Goal: Information Seeking & Learning: Understand process/instructions

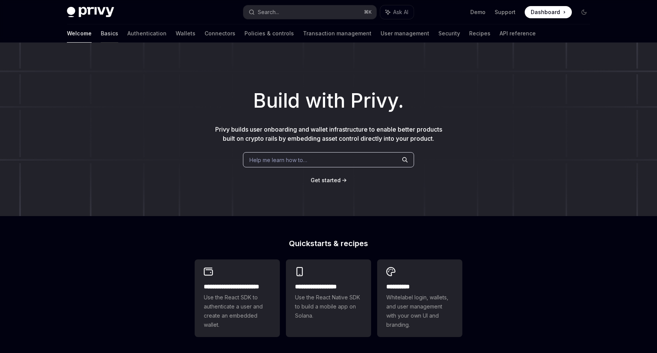
click at [101, 36] on link "Basics" at bounding box center [109, 33] width 17 height 18
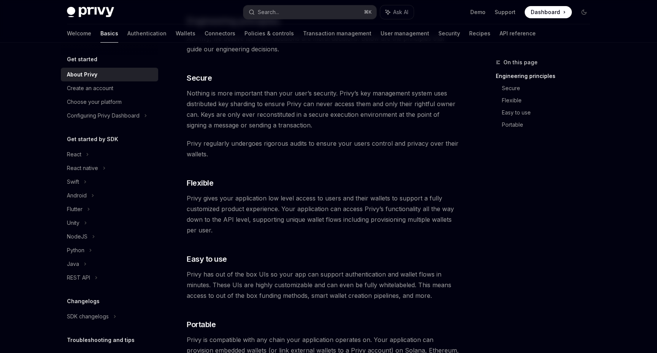
scroll to position [642, 0]
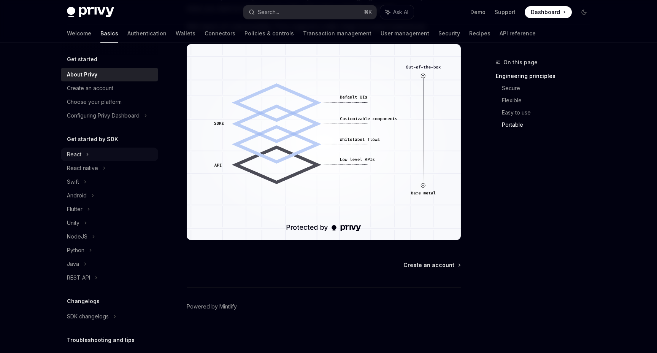
click at [78, 154] on div "React" at bounding box center [74, 154] width 14 height 9
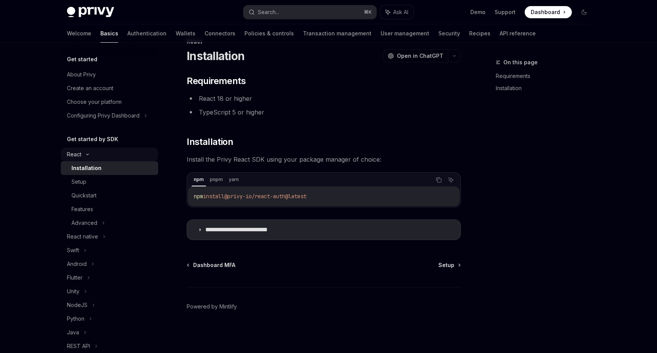
scroll to position [21, 0]
click at [228, 227] on p "**********" at bounding box center [248, 230] width 86 height 8
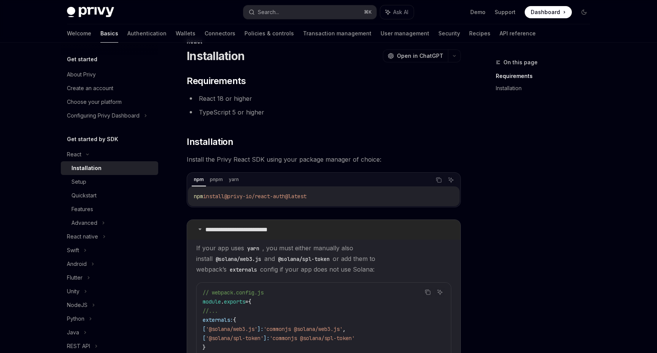
click at [228, 227] on p "**********" at bounding box center [248, 230] width 86 height 8
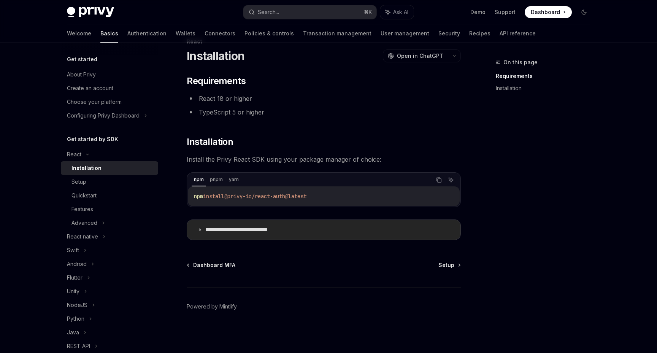
click at [228, 228] on p "**********" at bounding box center [248, 230] width 86 height 8
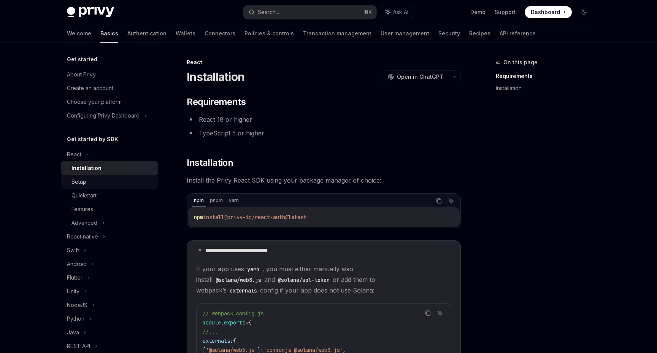
click at [95, 183] on div "Setup" at bounding box center [112, 181] width 82 height 9
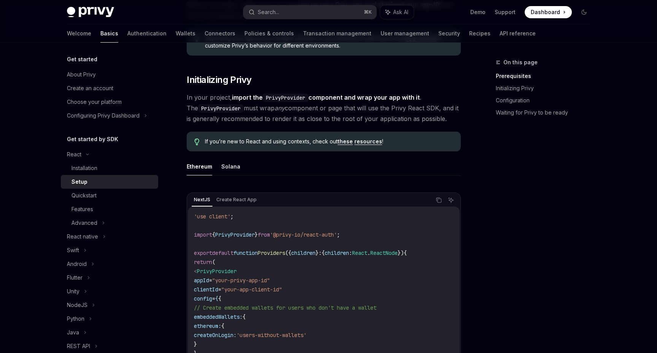
scroll to position [116, 0]
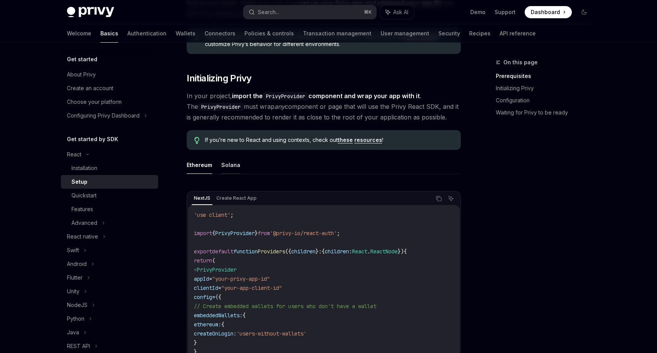
click at [236, 161] on button "Solana" at bounding box center [230, 165] width 19 height 18
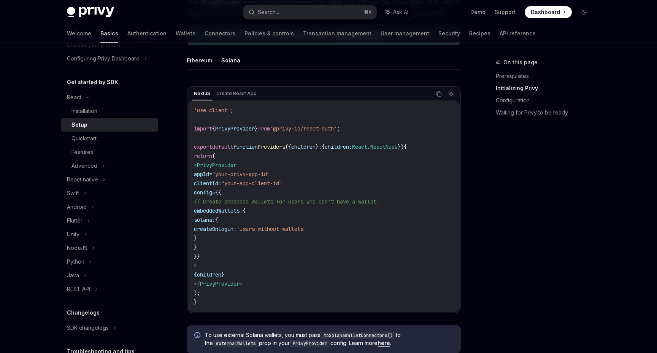
scroll to position [50, 0]
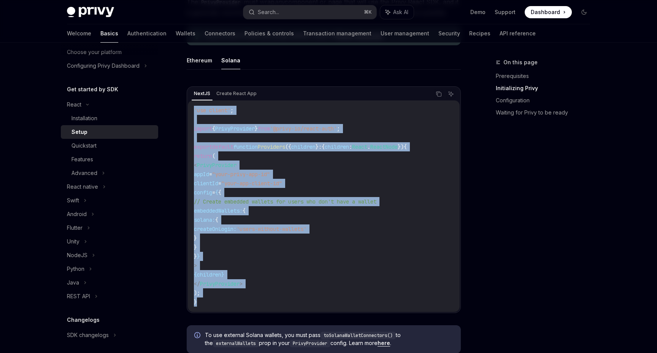
copy code "'use client' ; import { PrivyProvider } from '@privy-io/react-auth' ; export de…"
drag, startPoint x: 221, startPoint y: 306, endPoint x: 176, endPoint y: 111, distance: 200.6
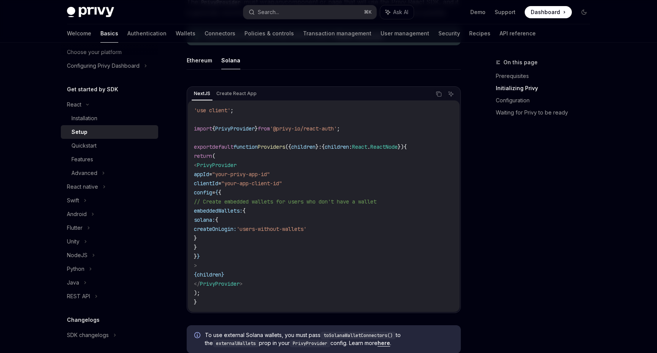
click at [334, 143] on code "'use client' ; import { PrivyProvider } from '@privy-io/react-auth' ; export de…" at bounding box center [324, 206] width 260 height 201
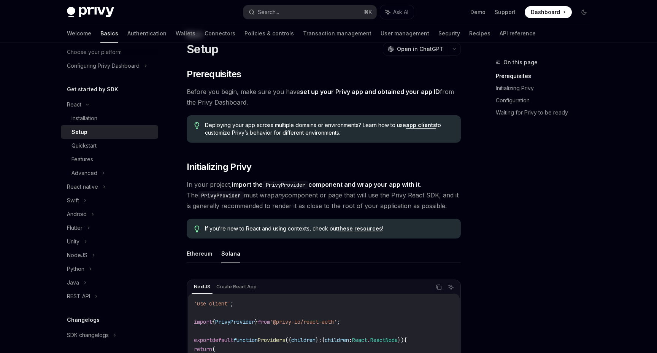
scroll to position [0, 0]
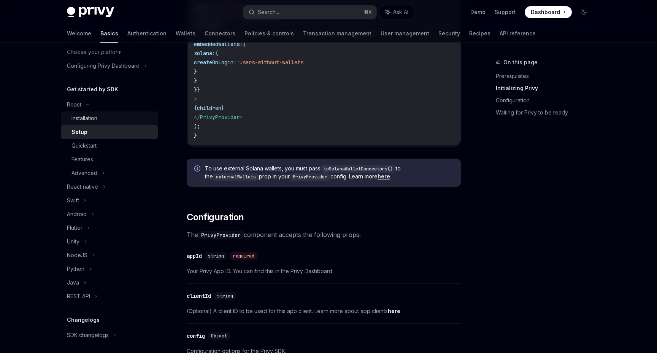
click at [124, 120] on div "Installation" at bounding box center [112, 118] width 82 height 9
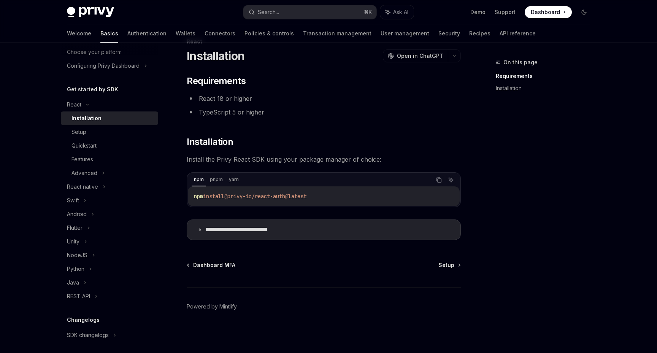
copy span "@privy-io/react-auth@latest"
drag, startPoint x: 333, startPoint y: 200, endPoint x: 232, endPoint y: 199, distance: 101.9
click at [232, 199] on code "npm install @privy-io/react-auth@latest" at bounding box center [324, 196] width 260 height 9
click at [93, 132] on div "Setup" at bounding box center [112, 131] width 82 height 9
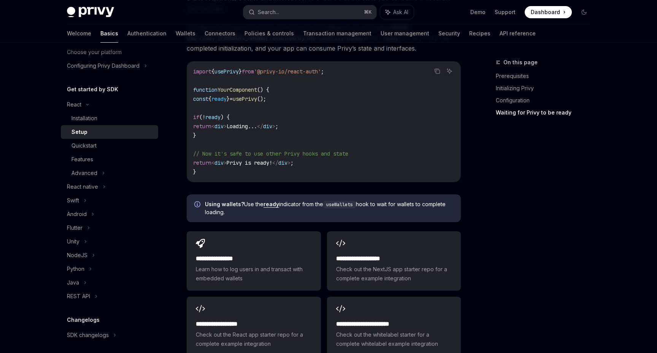
scroll to position [860, 0]
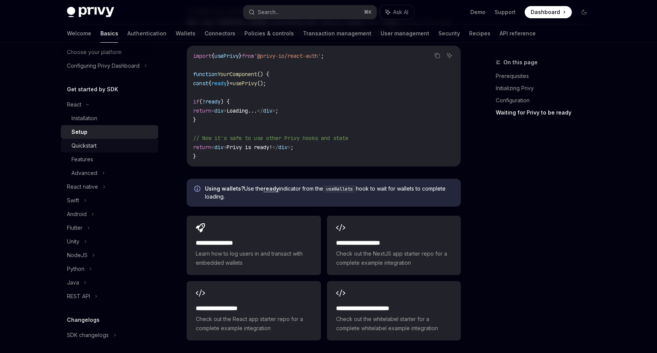
click at [78, 148] on div "Quickstart" at bounding box center [83, 145] width 25 height 9
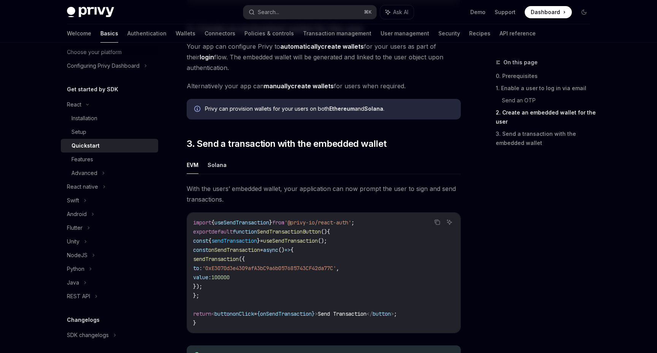
scroll to position [582, 0]
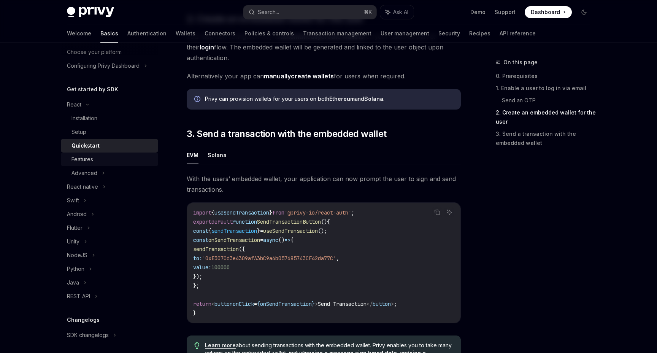
click at [137, 155] on div "Features" at bounding box center [112, 159] width 82 height 9
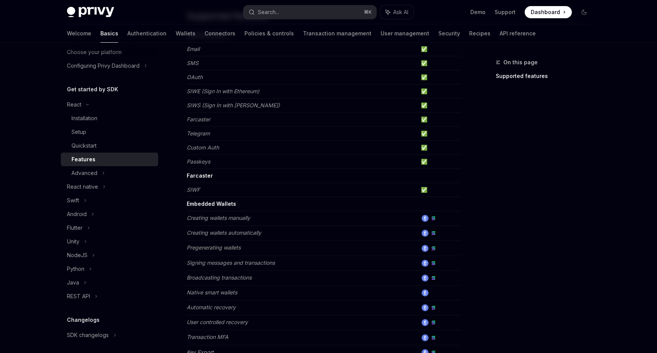
scroll to position [456, 0]
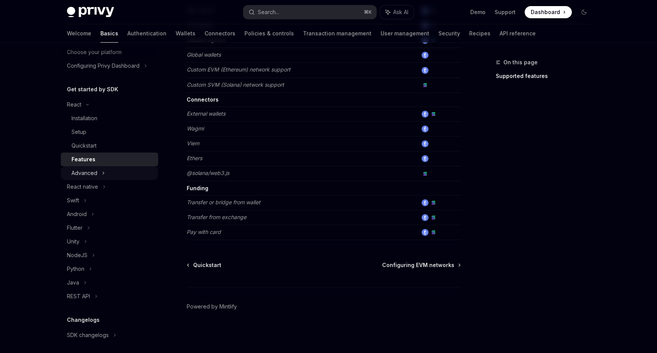
click at [98, 174] on div "Advanced" at bounding box center [109, 173] width 97 height 14
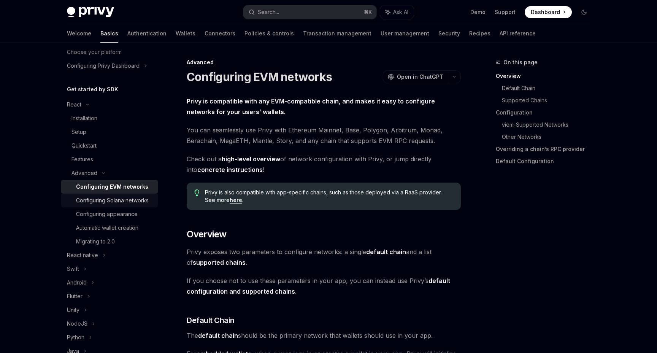
click at [108, 196] on div "Configuring Solana networks" at bounding box center [112, 200] width 73 height 9
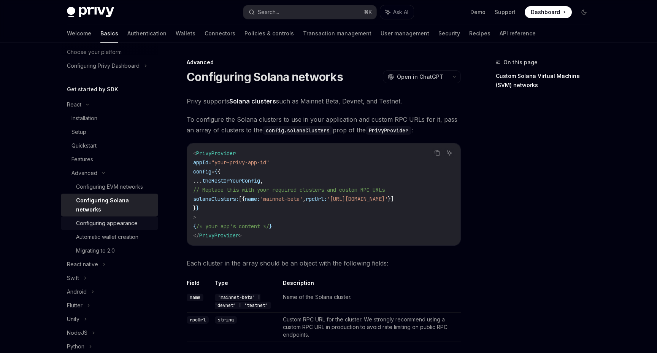
click at [106, 219] on div "Configuring appearance" at bounding box center [107, 223] width 62 height 9
type textarea "*"
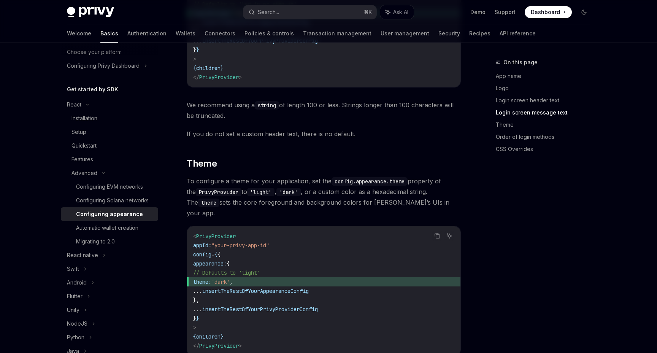
scroll to position [983, 0]
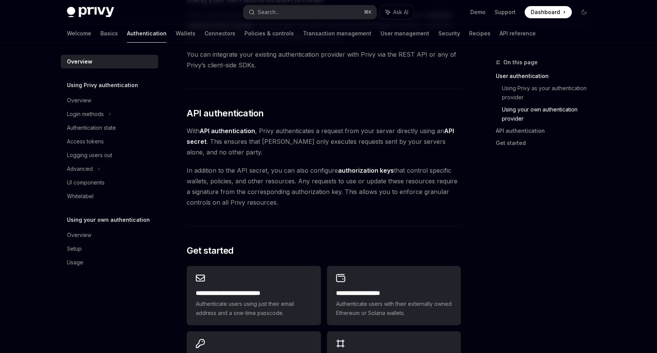
scroll to position [601, 0]
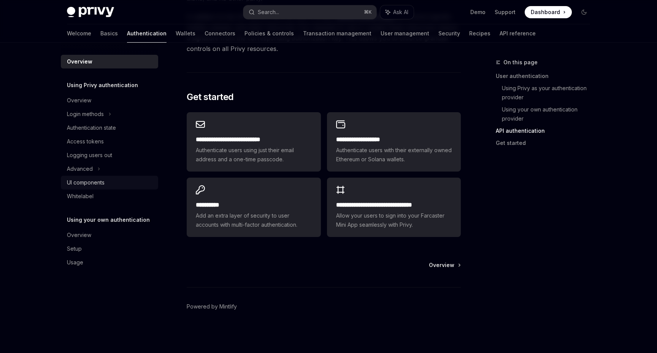
click at [106, 183] on div "UI components" at bounding box center [110, 182] width 87 height 9
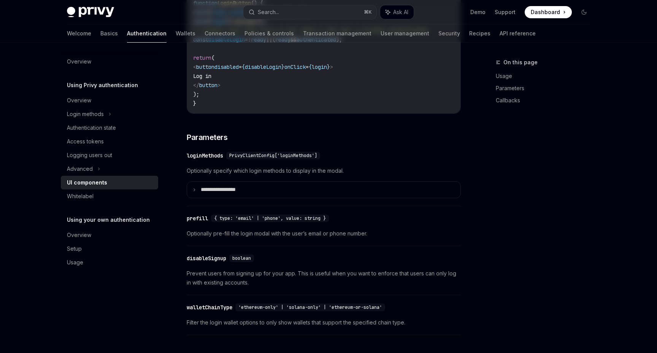
type textarea "*"
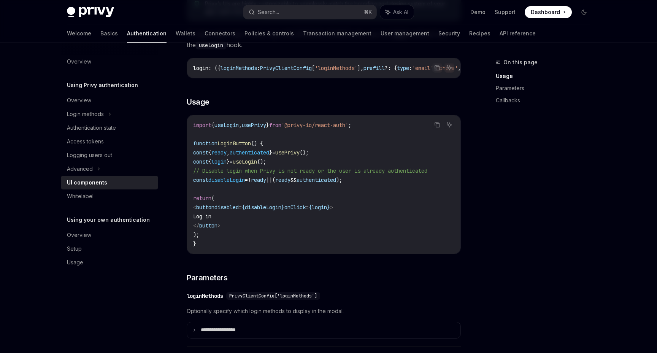
scroll to position [523, 0]
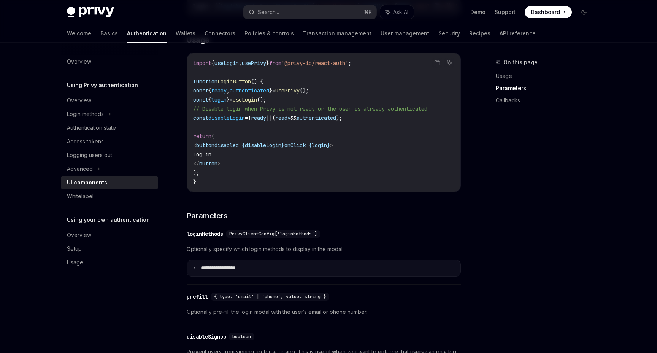
click at [233, 271] on p "**********" at bounding box center [227, 268] width 53 height 7
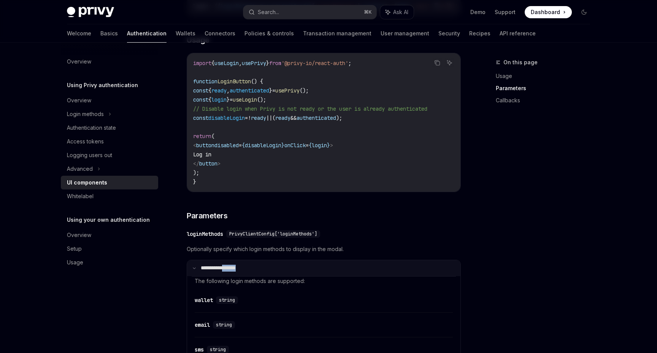
click at [233, 271] on p "**********" at bounding box center [226, 268] width 51 height 7
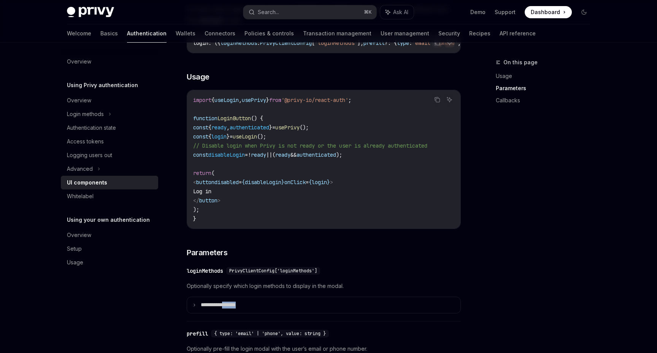
scroll to position [503, 0]
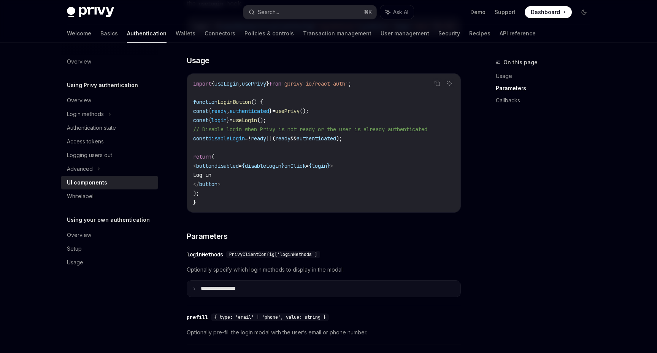
click at [225, 292] on p "**********" at bounding box center [227, 288] width 53 height 7
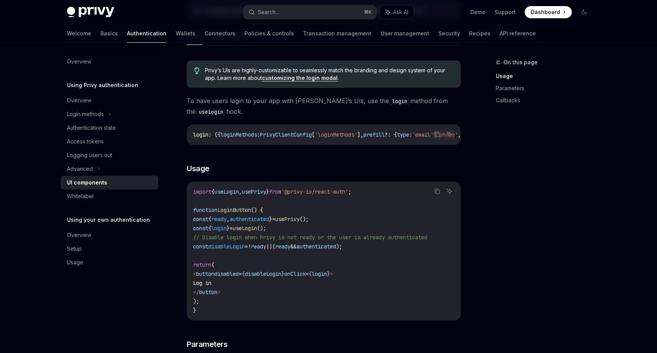
scroll to position [394, 0]
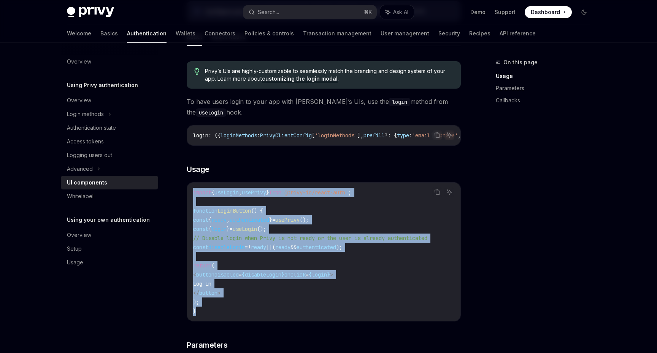
copy code "import { useLogin , usePrivy } from '@privy-io/react-auth' ; function LoginButt…"
drag, startPoint x: 218, startPoint y: 317, endPoint x: 188, endPoint y: 182, distance: 138.3
